Goal: Task Accomplishment & Management: Complete application form

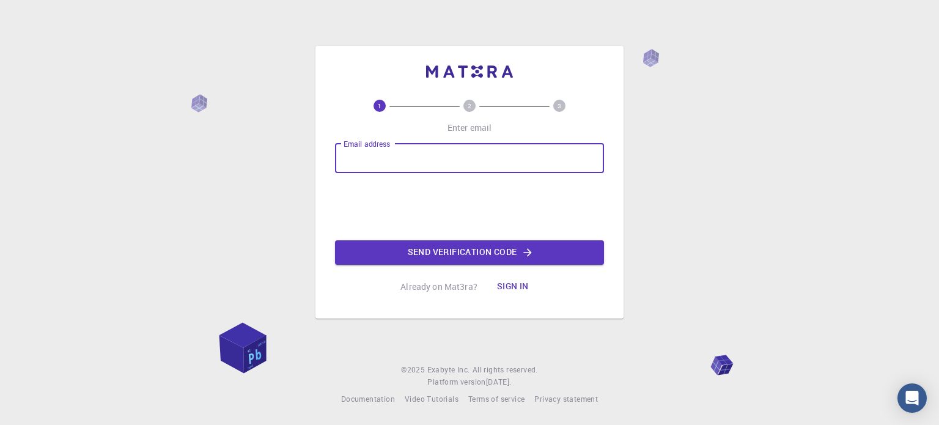
click at [464, 152] on input "Email address" at bounding box center [469, 158] width 269 height 29
type input "[EMAIL_ADDRESS][DOMAIN_NAME]"
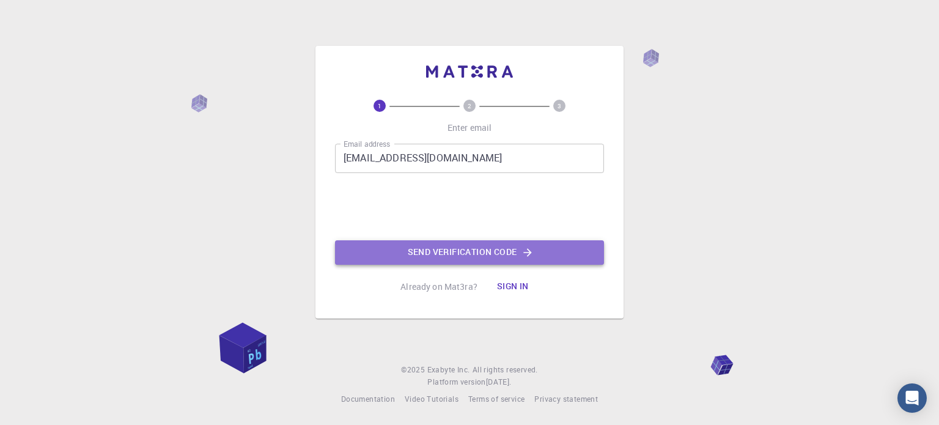
click at [445, 251] on button "Send verification code" at bounding box center [469, 252] width 269 height 24
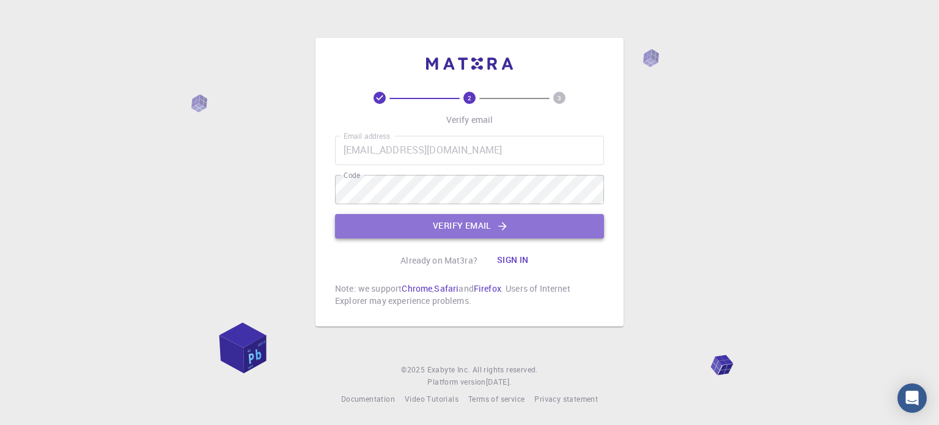
click at [482, 228] on button "Verify email" at bounding box center [469, 226] width 269 height 24
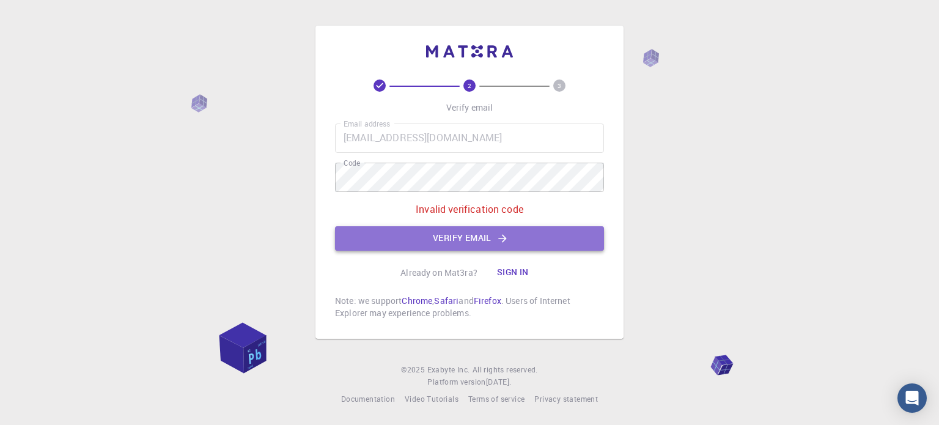
click at [449, 239] on button "Verify email" at bounding box center [469, 238] width 269 height 24
click at [460, 232] on button "Verify email" at bounding box center [469, 238] width 269 height 24
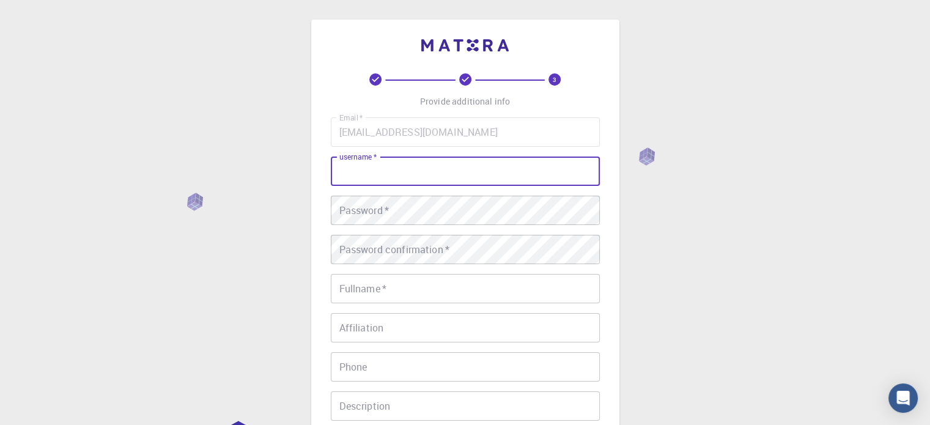
click at [501, 174] on input "username   *" at bounding box center [465, 170] width 269 height 29
click at [401, 173] on input "username   *" at bounding box center [465, 170] width 269 height 29
type input "4aksfree"
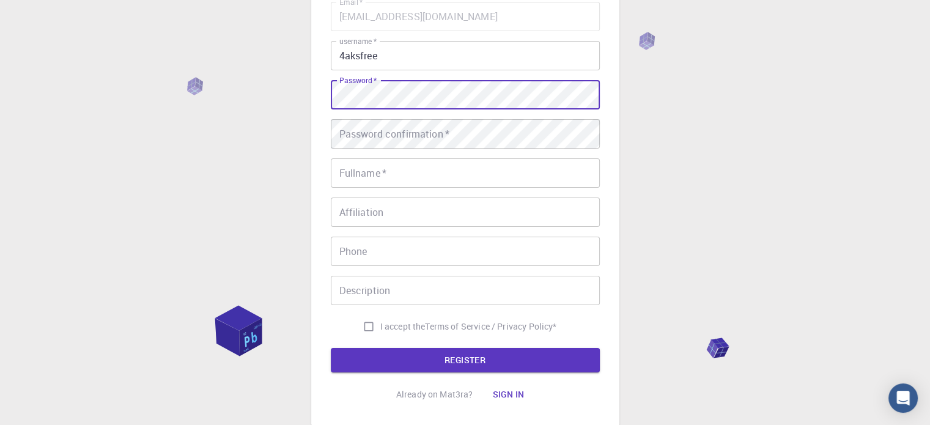
scroll to position [116, 0]
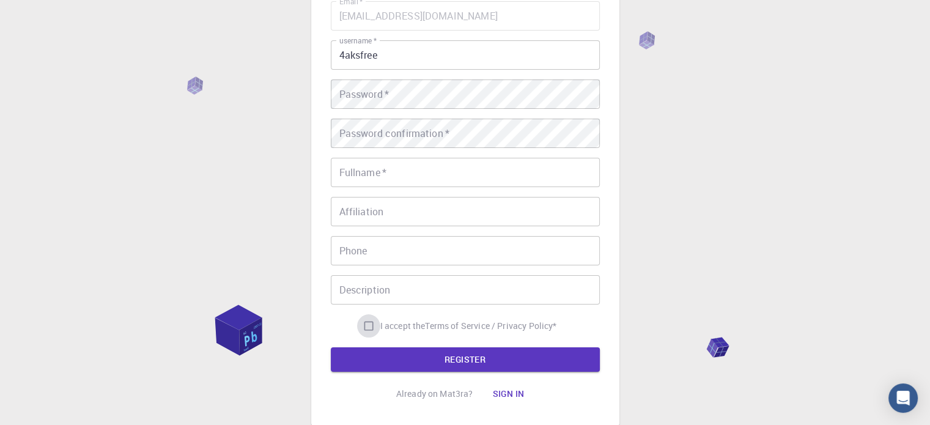
click at [364, 324] on input "I accept the Terms of Service / Privacy Policy *" at bounding box center [368, 325] width 23 height 23
checkbox input "true"
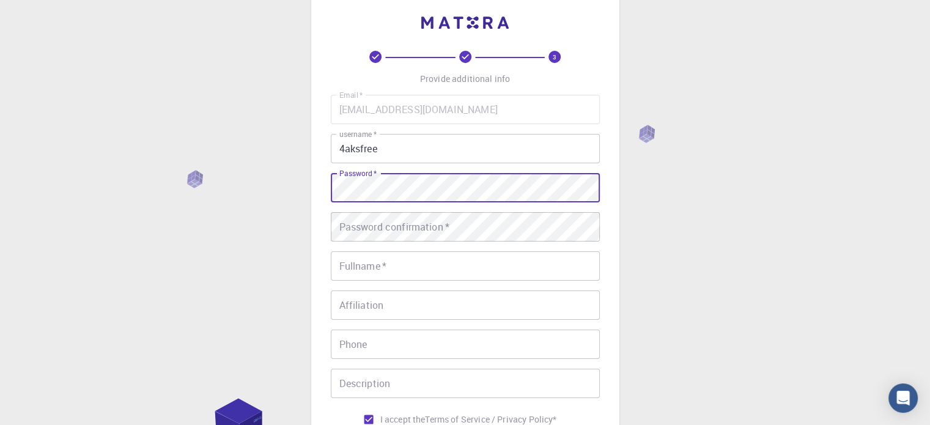
scroll to position [15, 0]
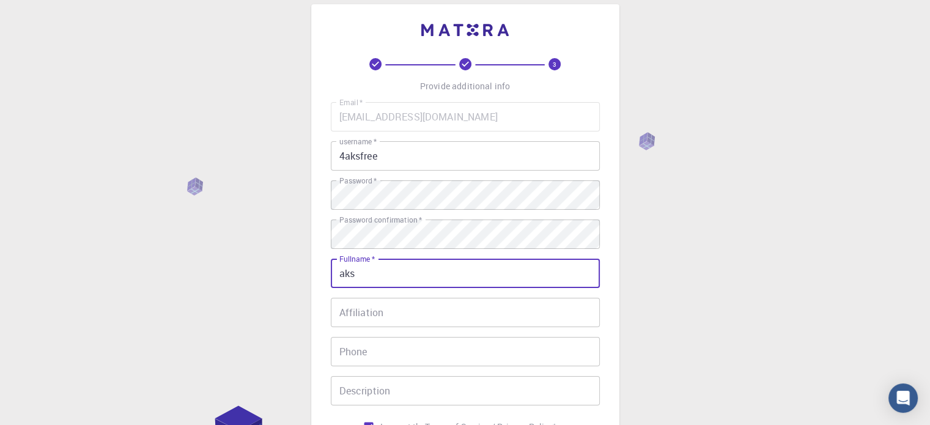
type input "aks"
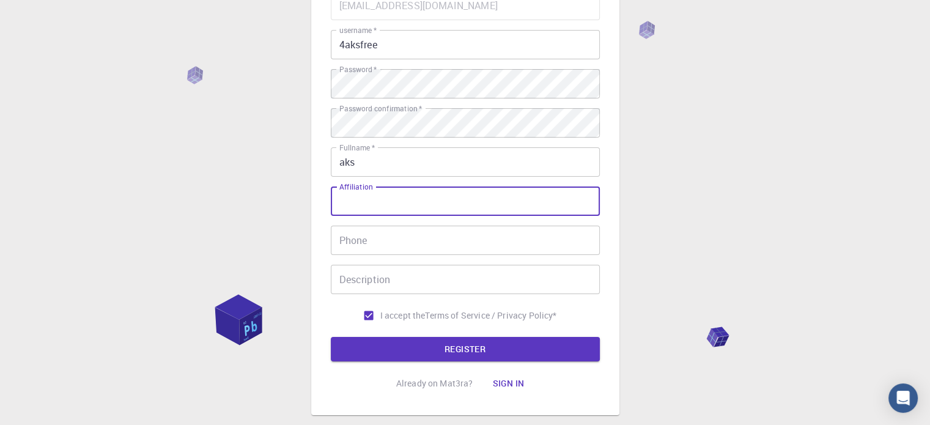
scroll to position [144, 0]
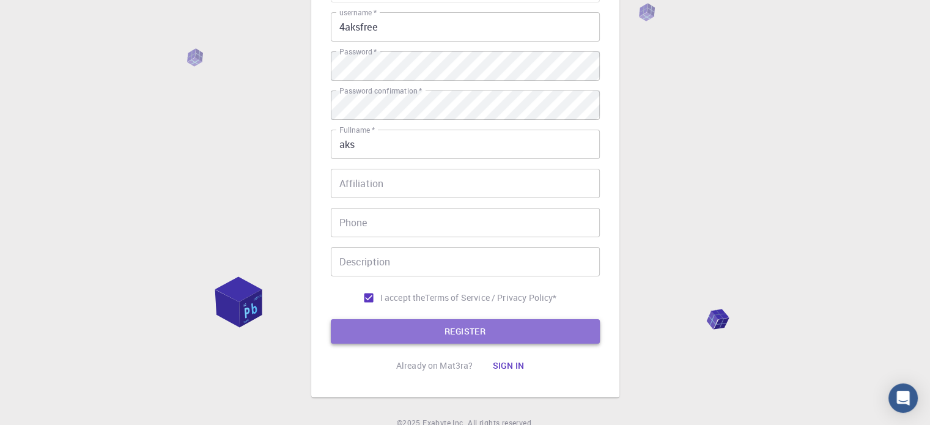
click at [523, 328] on button "REGISTER" at bounding box center [465, 331] width 269 height 24
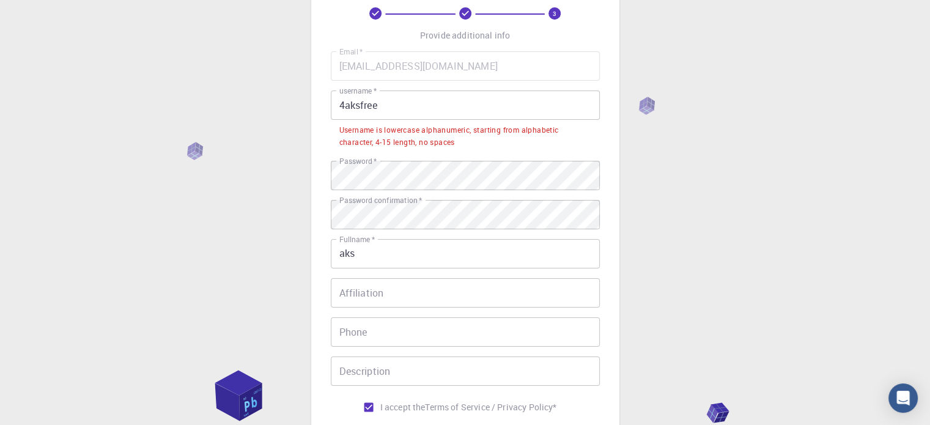
scroll to position [65, 0]
click at [401, 102] on input "4aksfree" at bounding box center [465, 105] width 269 height 29
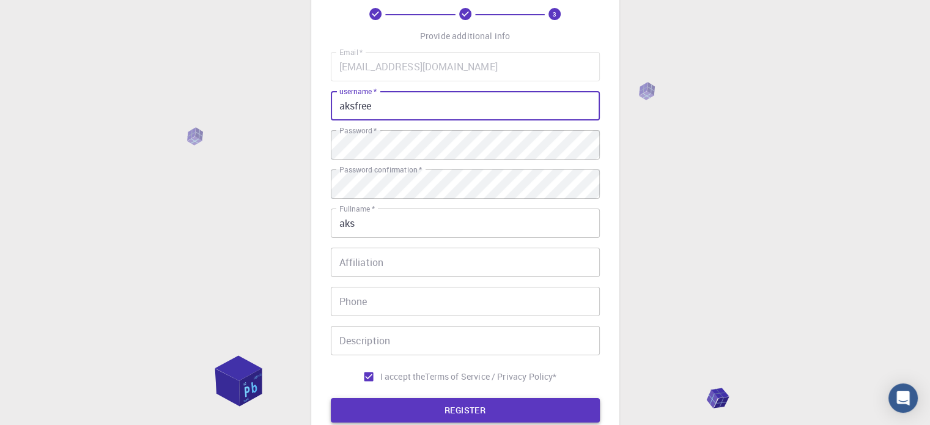
type input "aksfree"
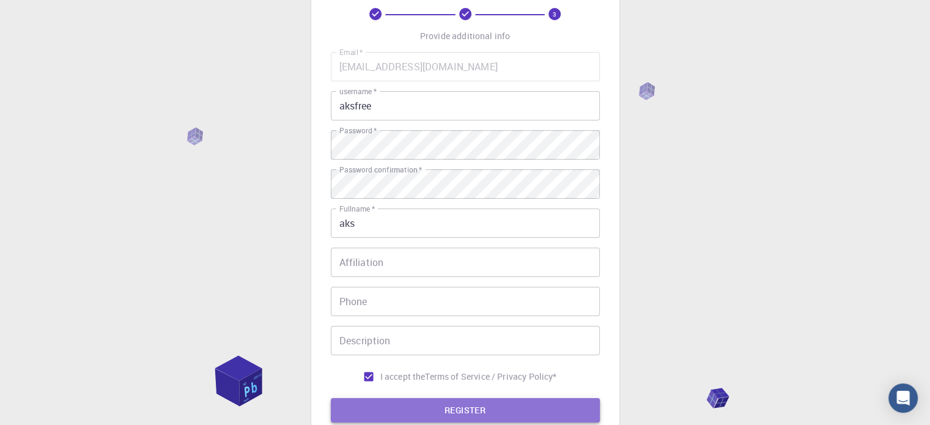
click at [455, 404] on button "REGISTER" at bounding box center [465, 410] width 269 height 24
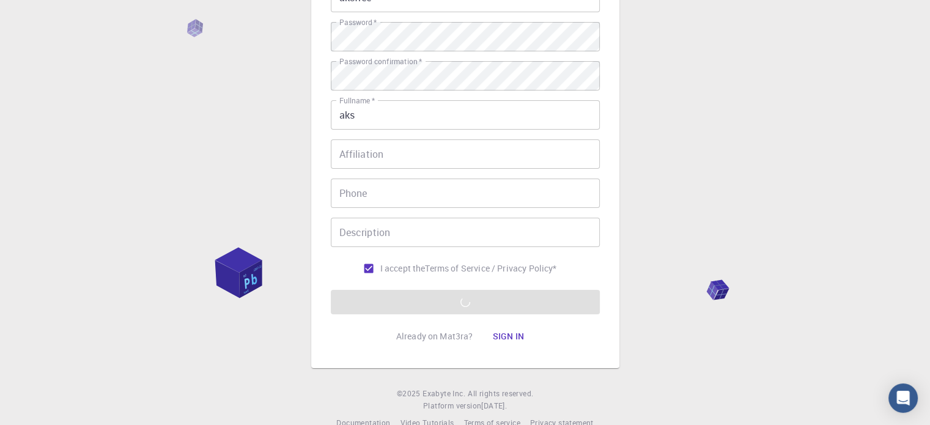
scroll to position [0, 0]
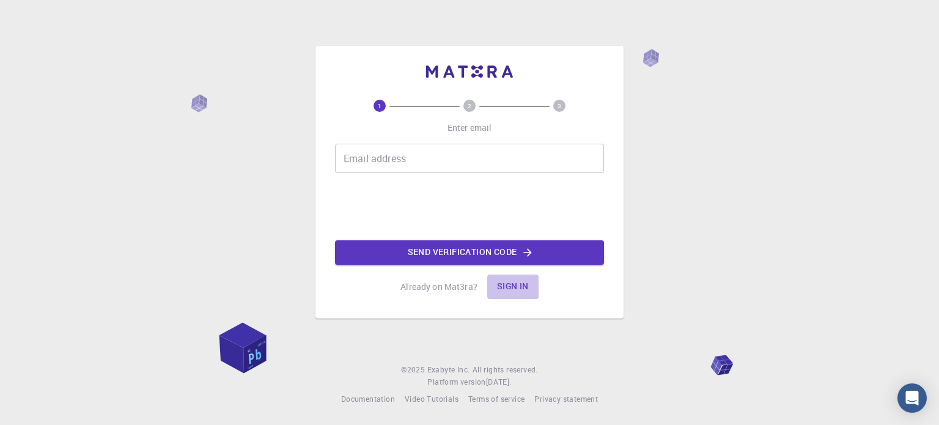
click at [509, 290] on button "Sign in" at bounding box center [512, 286] width 51 height 24
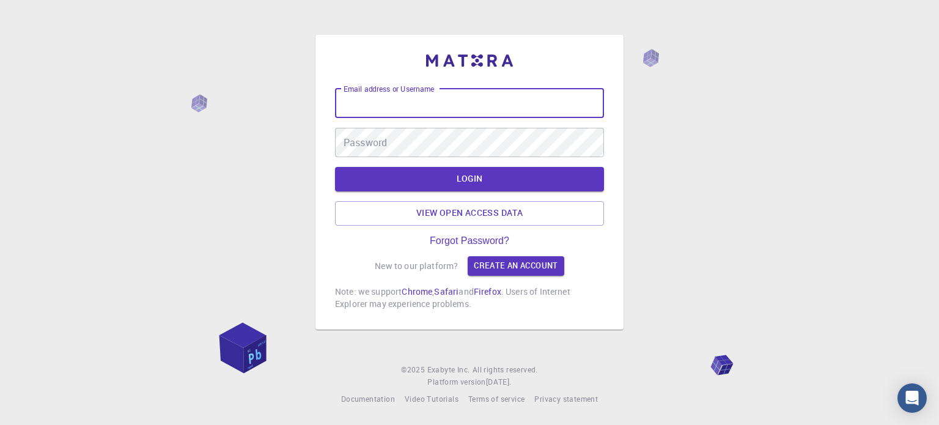
click at [425, 89] on div "Email address or Username Email address or Username" at bounding box center [469, 103] width 269 height 29
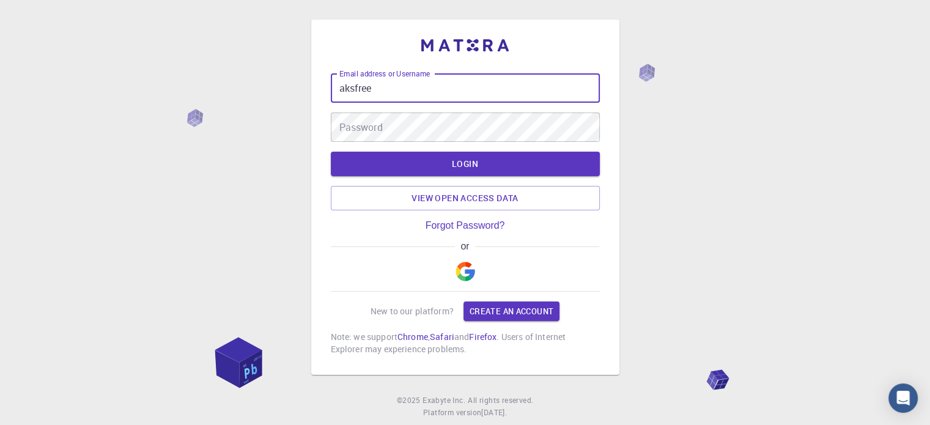
type input "aksfree"
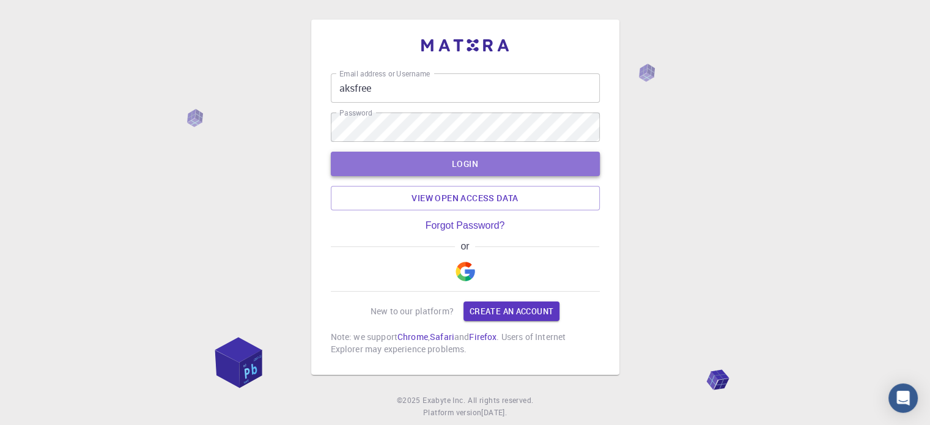
click at [444, 164] on button "LOGIN" at bounding box center [465, 164] width 269 height 24
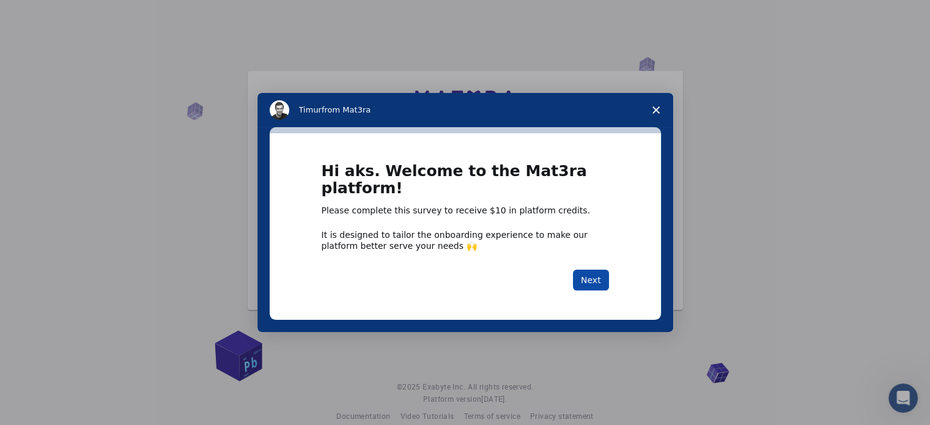
click at [594, 282] on button "Next" at bounding box center [591, 280] width 36 height 21
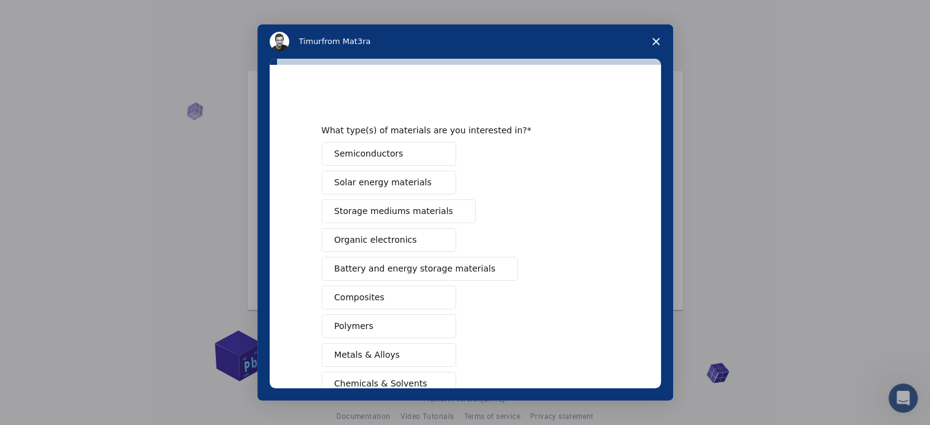
click at [654, 43] on polygon "Close survey" at bounding box center [655, 41] width 7 height 7
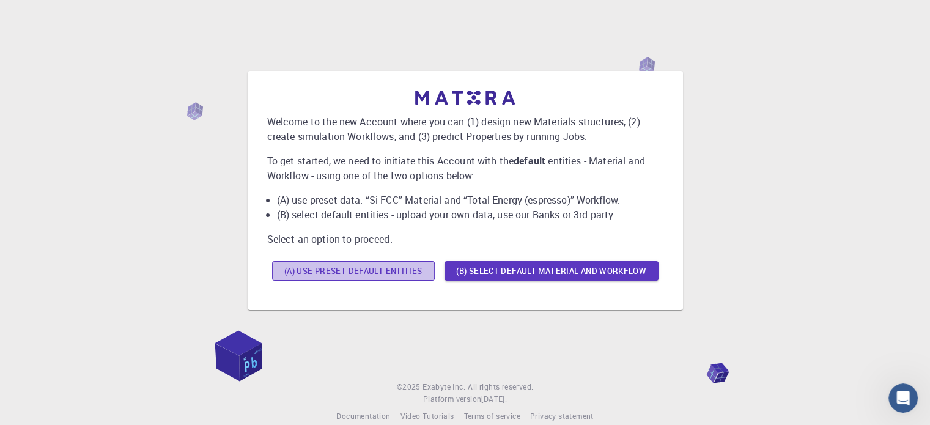
click at [400, 274] on button "(A) Use preset default entities" at bounding box center [353, 271] width 163 height 20
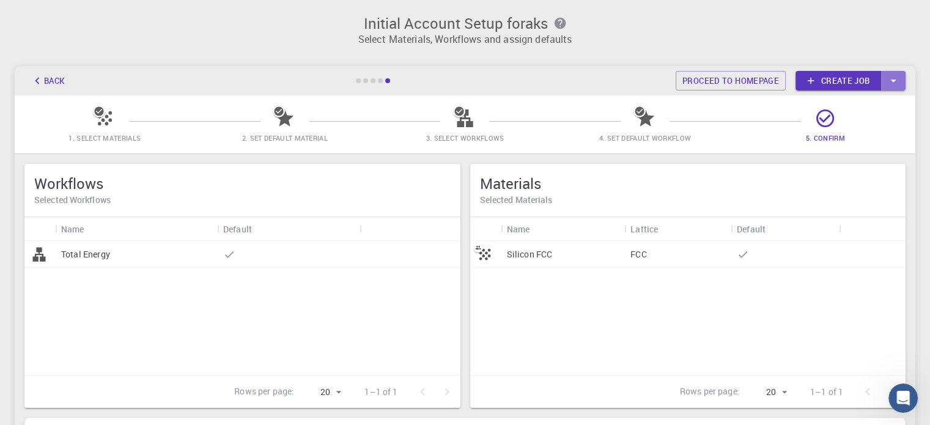
click at [888, 83] on icon "button" at bounding box center [892, 80] width 13 height 13
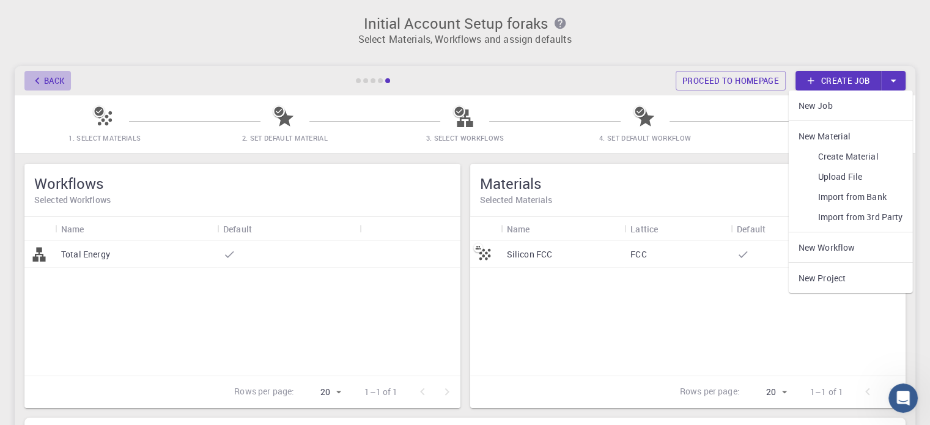
click at [56, 76] on button "Back" at bounding box center [47, 81] width 46 height 20
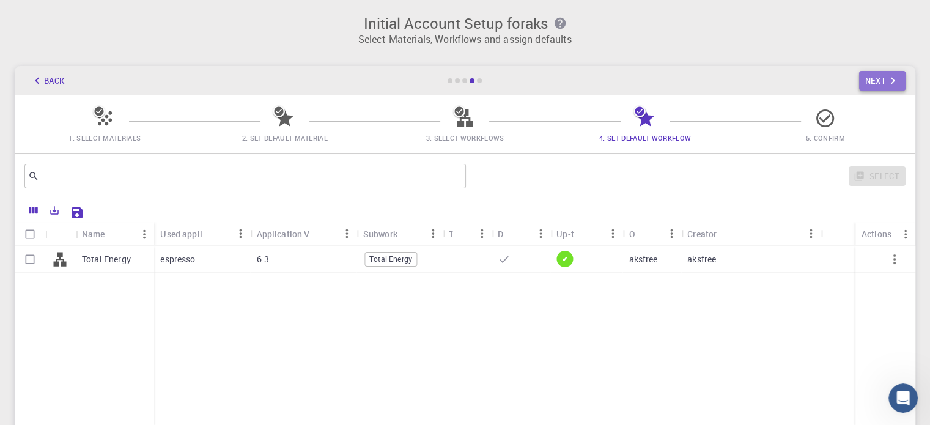
click at [889, 77] on icon "button" at bounding box center [892, 80] width 13 height 13
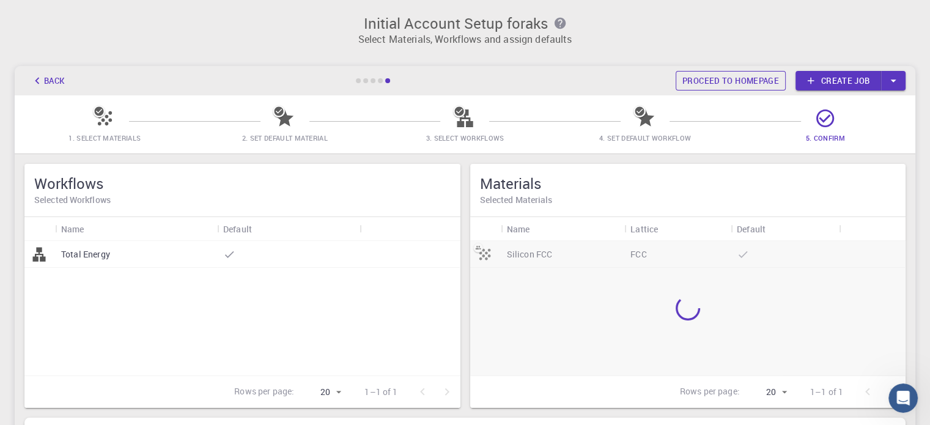
click at [763, 76] on link "Proceed to homepage" at bounding box center [730, 81] width 110 height 20
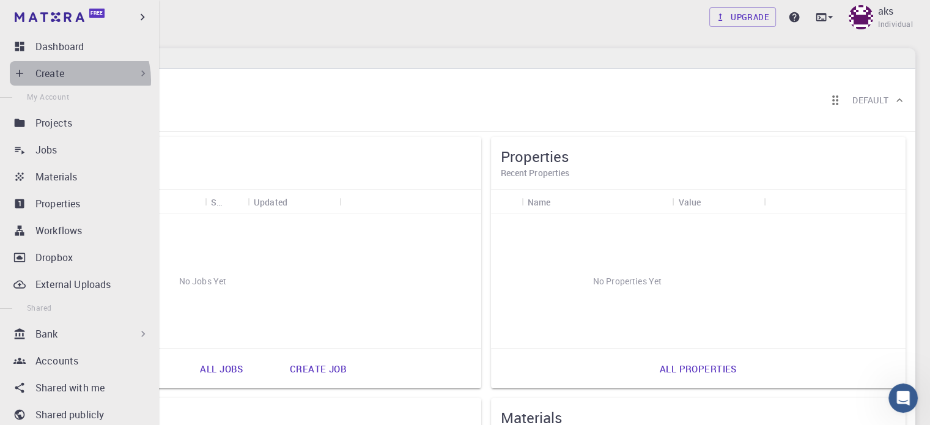
click at [71, 80] on div "Create" at bounding box center [92, 73] width 114 height 15
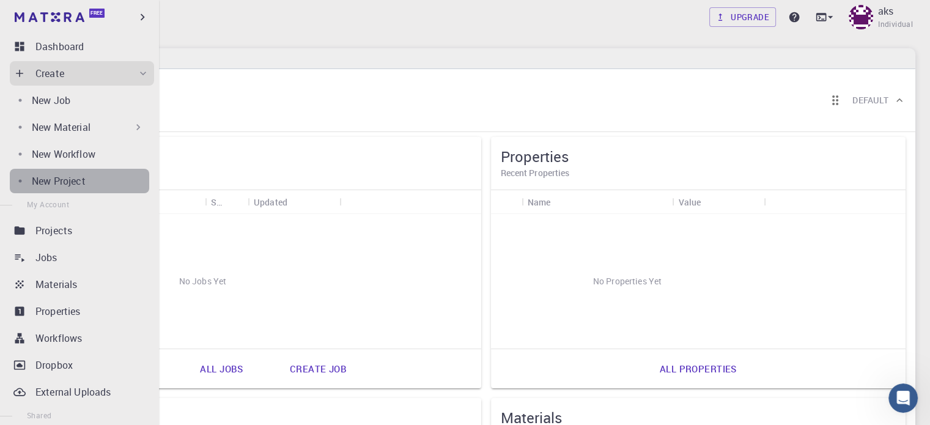
click at [88, 182] on div "New Project" at bounding box center [90, 181] width 117 height 15
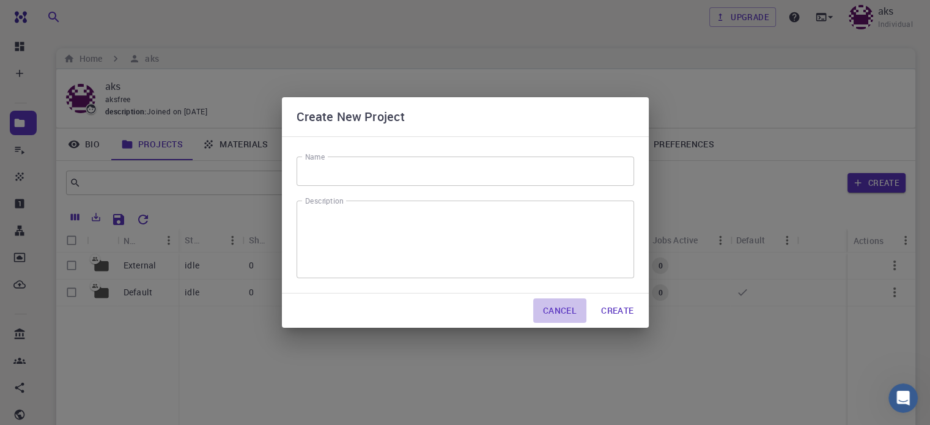
click at [545, 304] on button "Cancel" at bounding box center [559, 310] width 53 height 24
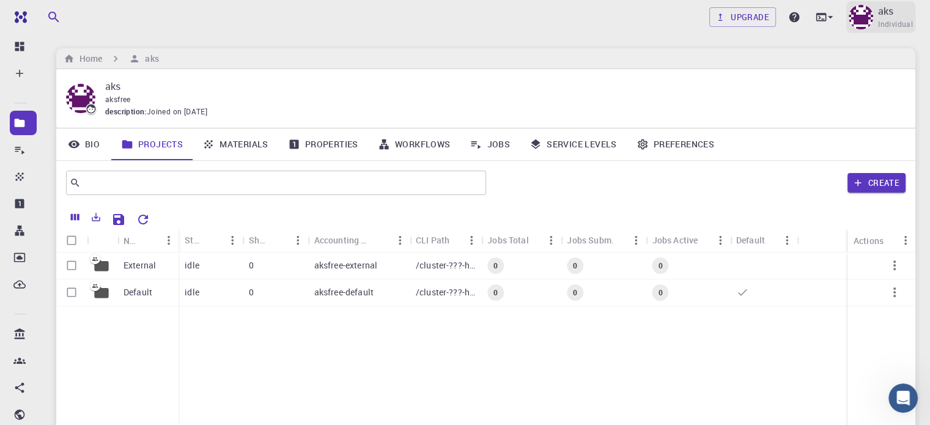
click at [872, 12] on img at bounding box center [860, 17] width 24 height 24
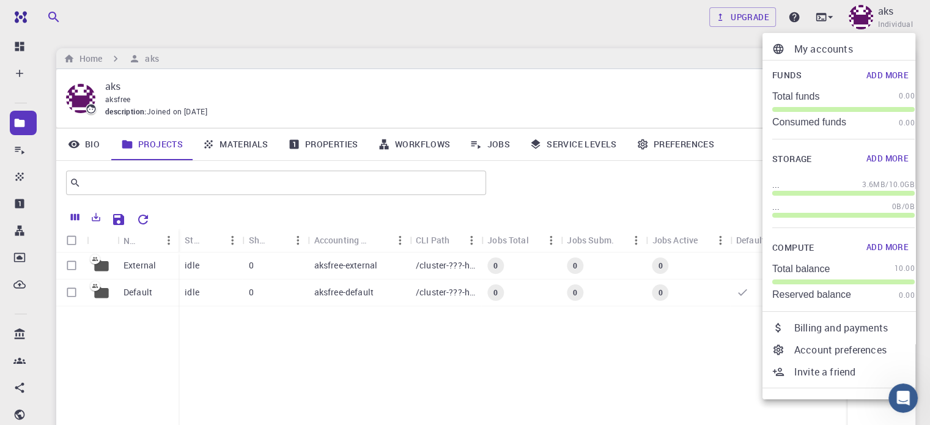
scroll to position [20, 0]
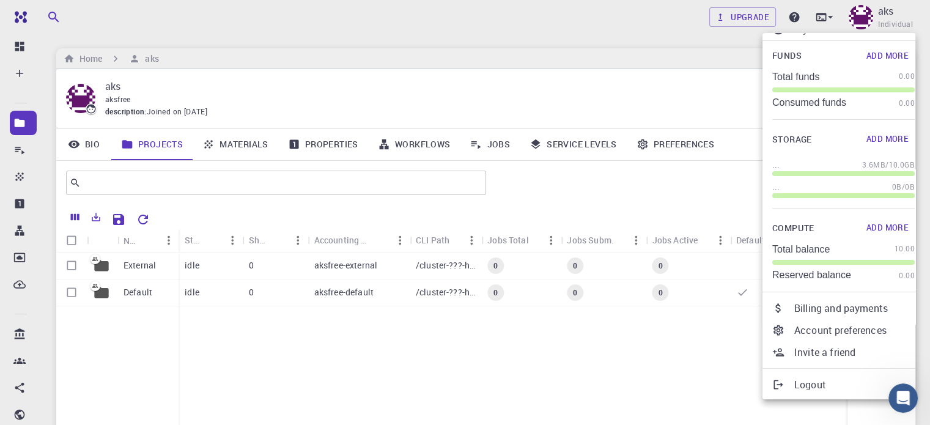
click at [818, 381] on p "Logout" at bounding box center [854, 384] width 120 height 15
